Goal: Find specific page/section: Find specific page/section

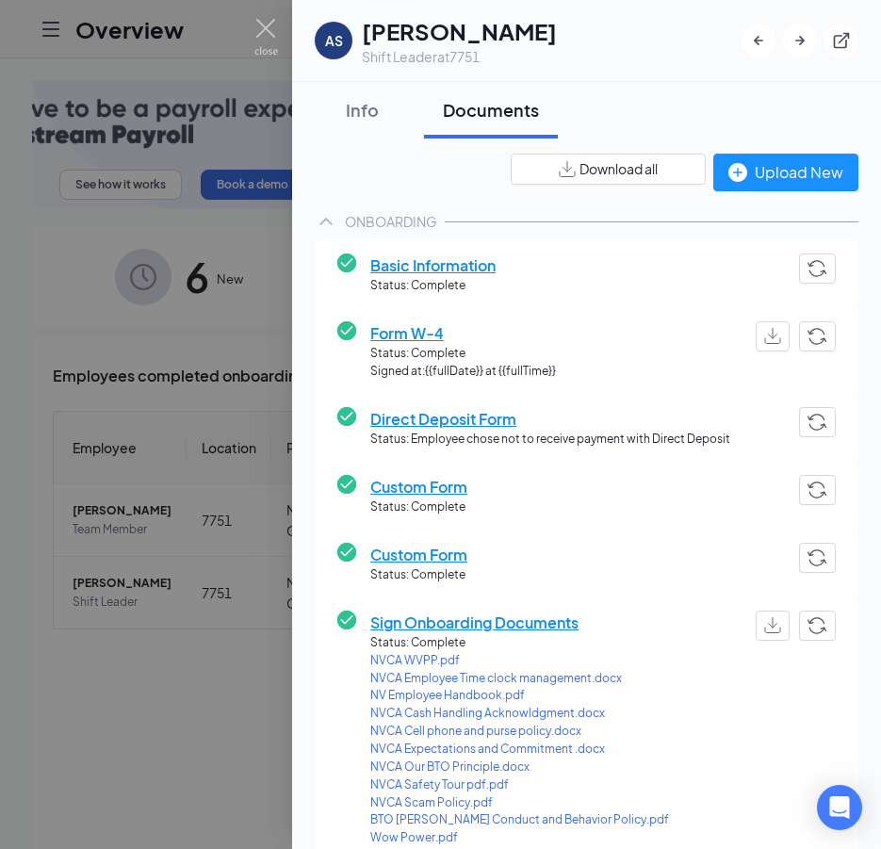
click at [201, 318] on div at bounding box center [440, 424] width 881 height 849
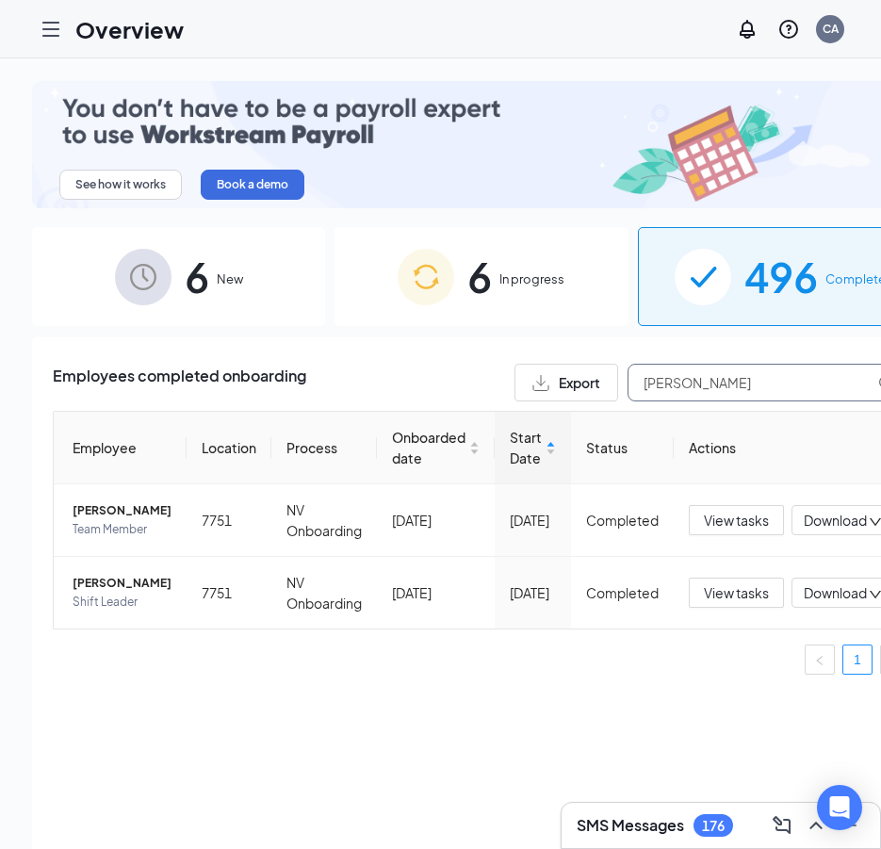
click at [670, 383] on input "[PERSON_NAME]" at bounding box center [769, 383] width 283 height 38
type input "A"
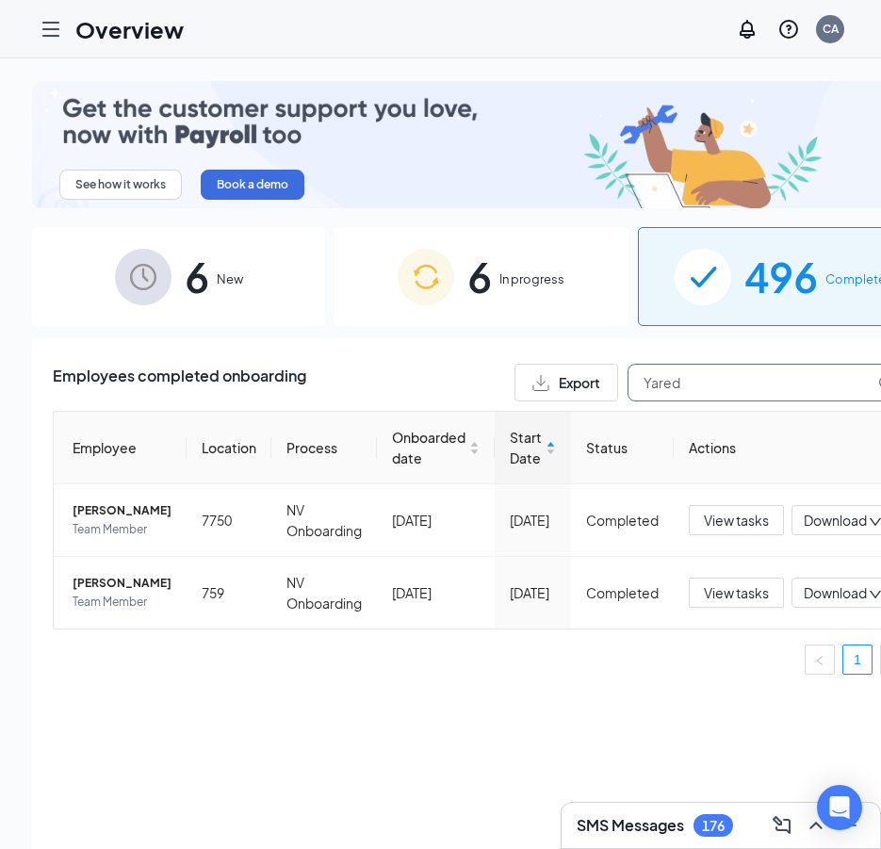
click at [654, 381] on input "Yared" at bounding box center [769, 383] width 283 height 38
type input "Y"
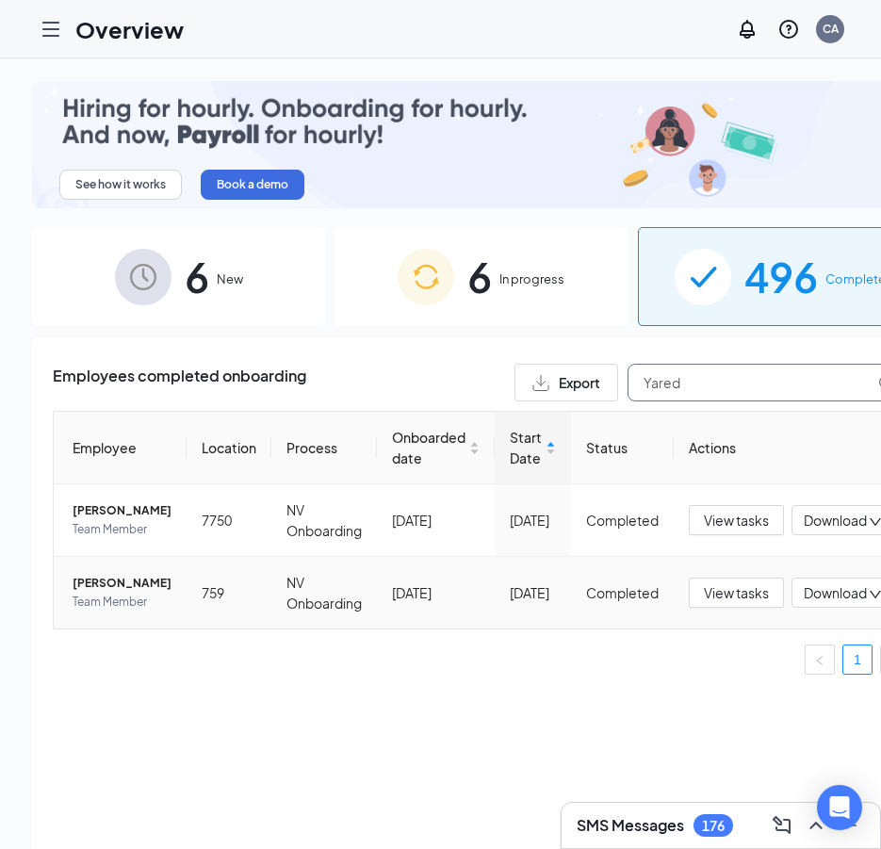
type input "Yared"
click at [87, 593] on span "[PERSON_NAME]" at bounding box center [122, 583] width 99 height 19
